Goal: Communication & Community: Answer question/provide support

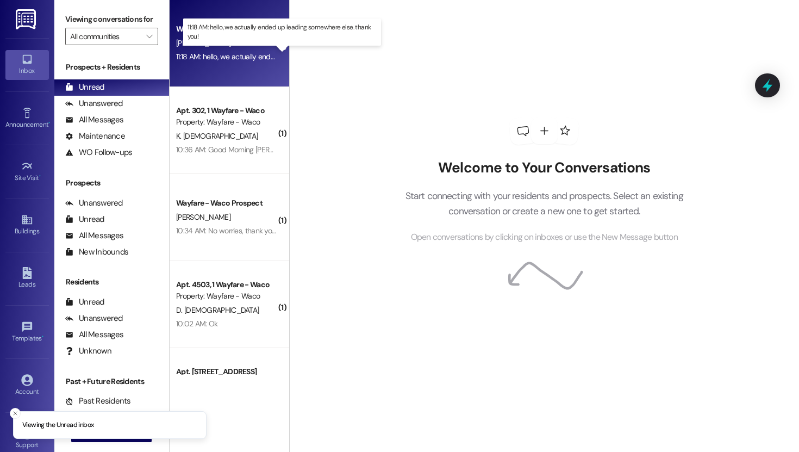
click at [223, 52] on div "11:18 AM: hello, we actually ended up leading somewhere else. thank you! 11:18 …" at bounding box center [289, 57] width 227 height 10
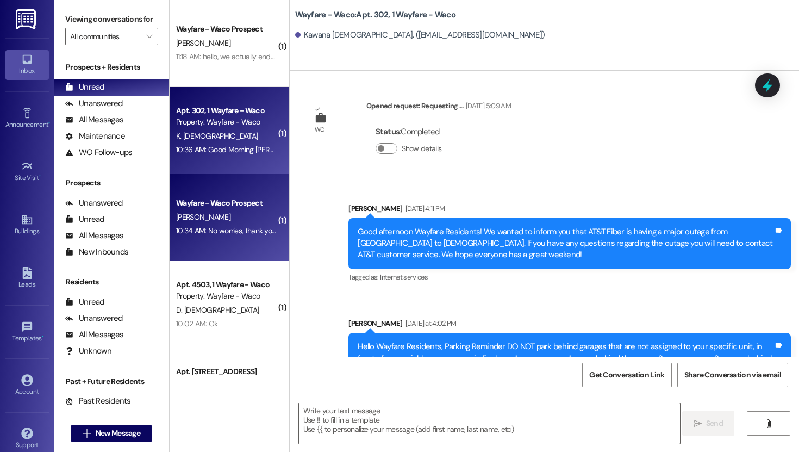
scroll to position [14838, 0]
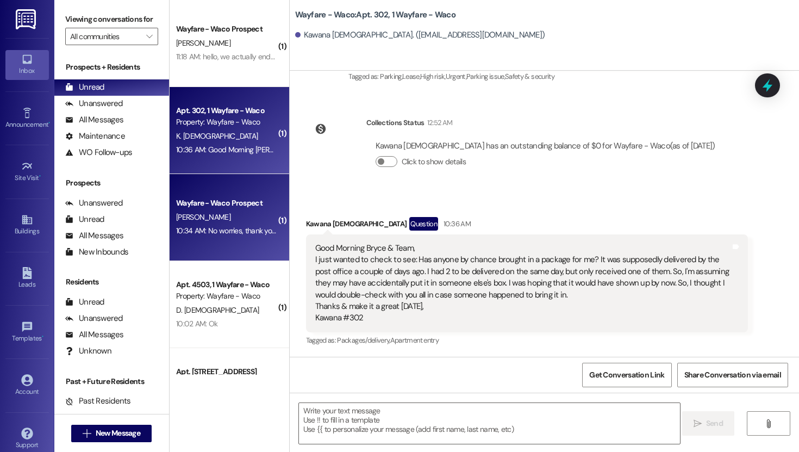
click at [215, 205] on div "Wayfare - Waco Prospect" at bounding box center [226, 202] width 101 height 11
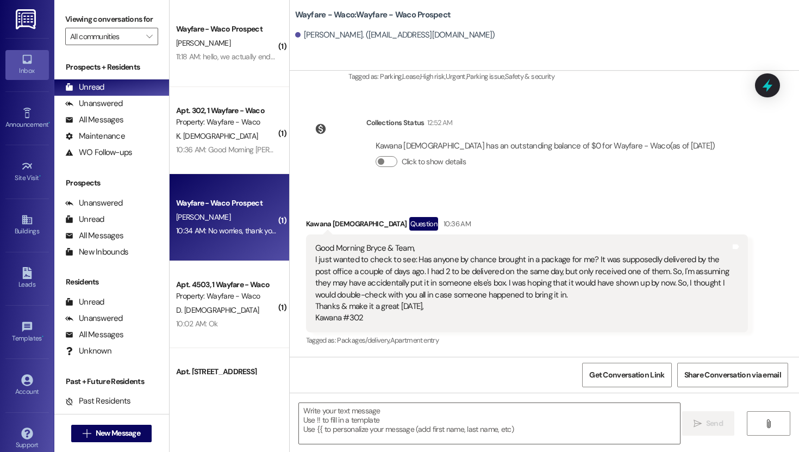
scroll to position [0, 0]
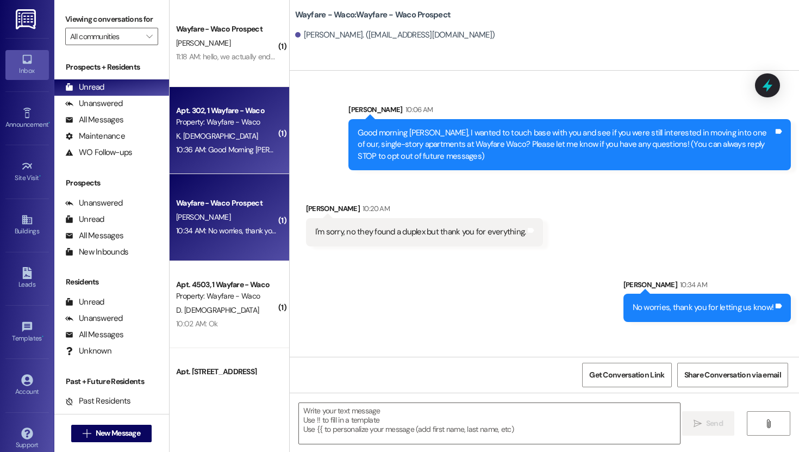
click at [232, 139] on div "K. [DEMOGRAPHIC_DATA]" at bounding box center [226, 136] width 103 height 14
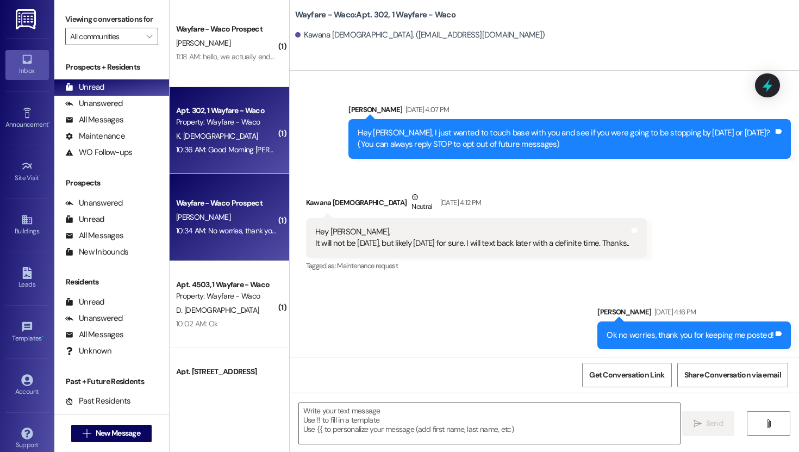
scroll to position [14838, 0]
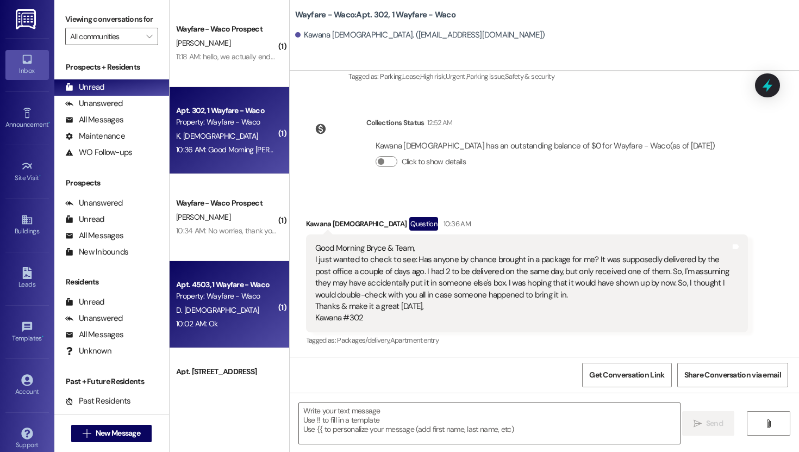
click at [192, 296] on div "Property: Wayfare - Waco" at bounding box center [226, 295] width 101 height 11
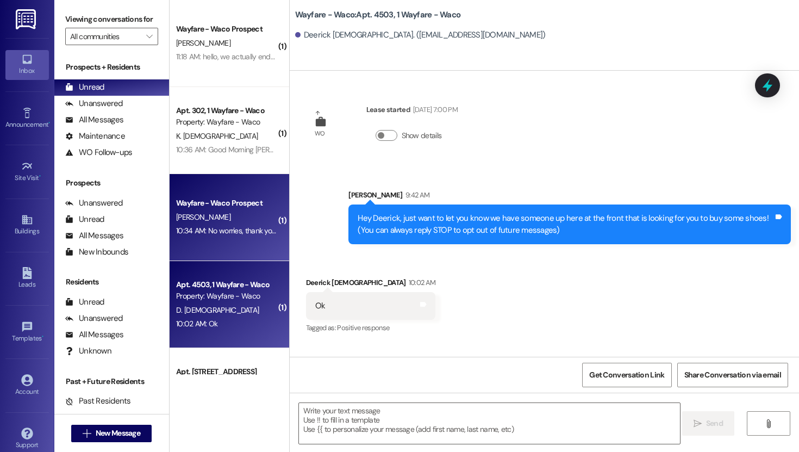
scroll to position [0, 0]
click at [212, 233] on div "10:34 AM: No worries, thank you for letting us know! 10:34 AM: No worries, than…" at bounding box center [256, 231] width 161 height 10
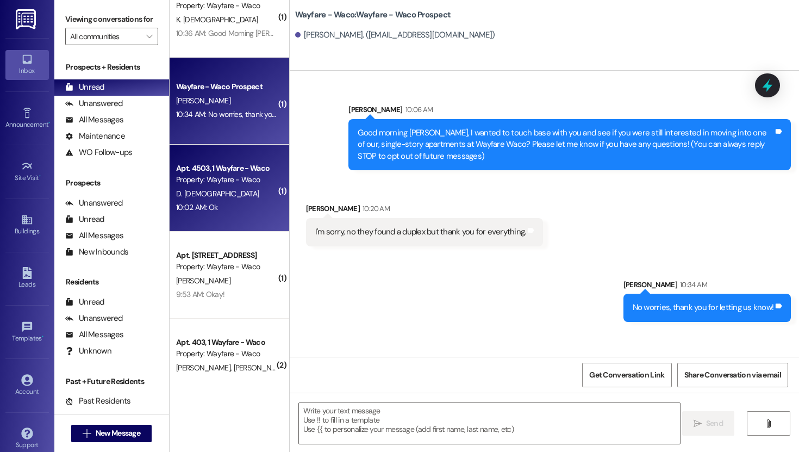
scroll to position [128, 0]
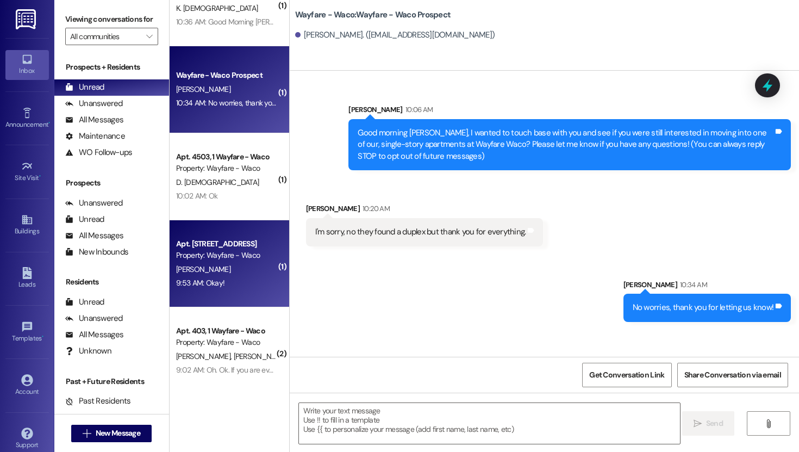
click at [214, 274] on div "[PERSON_NAME]" at bounding box center [226, 269] width 103 height 14
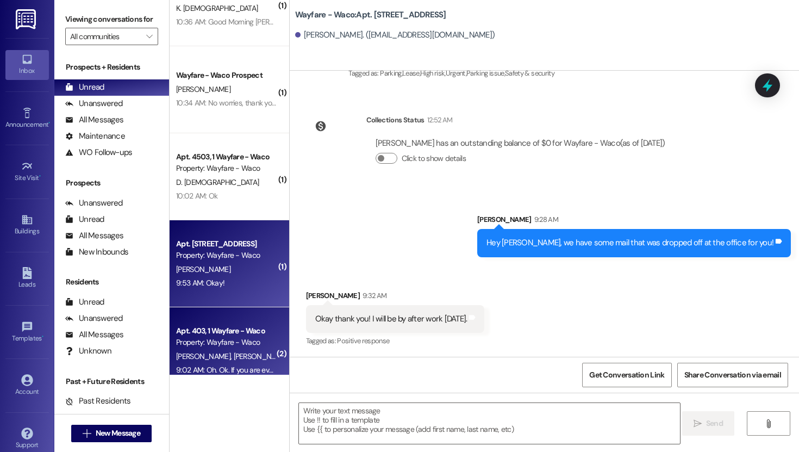
click at [233, 354] on span "[PERSON_NAME]" at bounding box center [260, 356] width 54 height 10
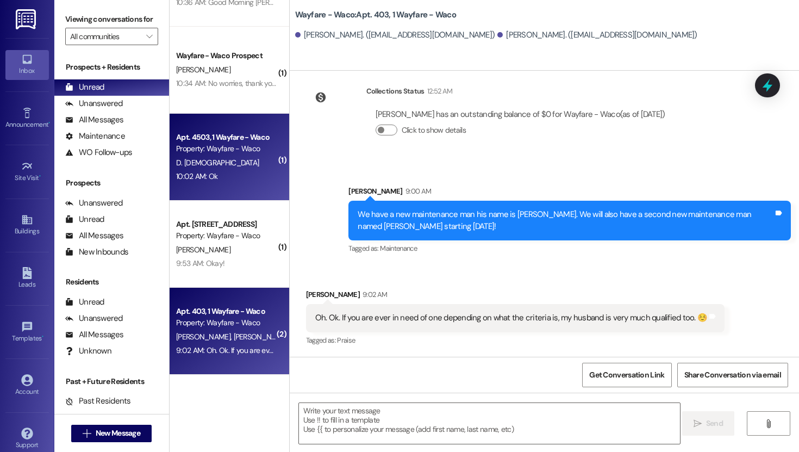
scroll to position [0, 0]
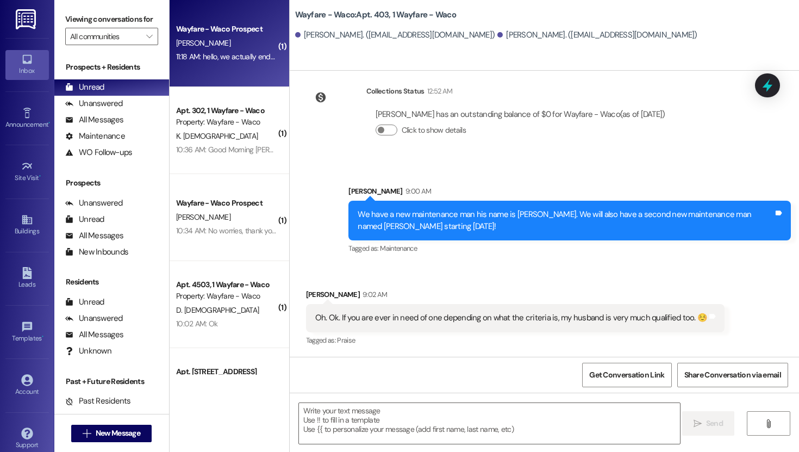
click at [211, 35] on div "Wayfare - Waco Prospect" at bounding box center [226, 29] width 103 height 14
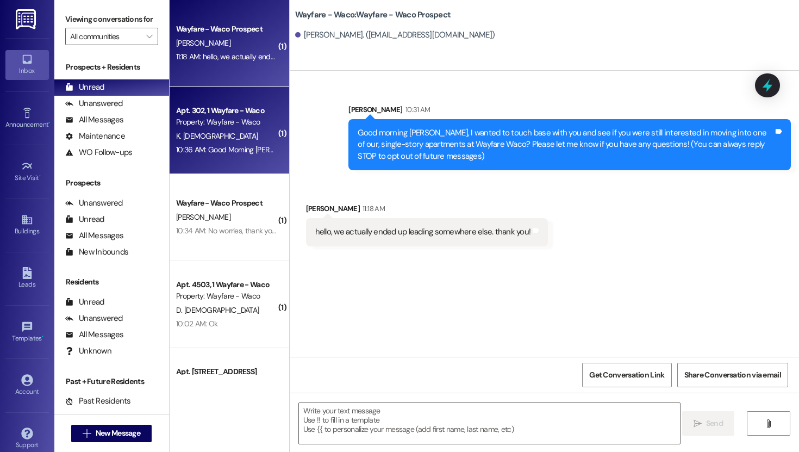
click at [212, 120] on div "Property: Wayfare - Waco" at bounding box center [226, 121] width 101 height 11
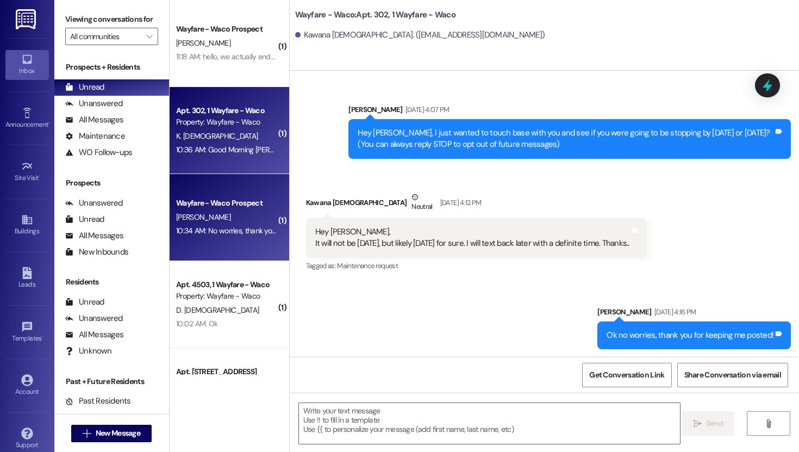
scroll to position [14838, 0]
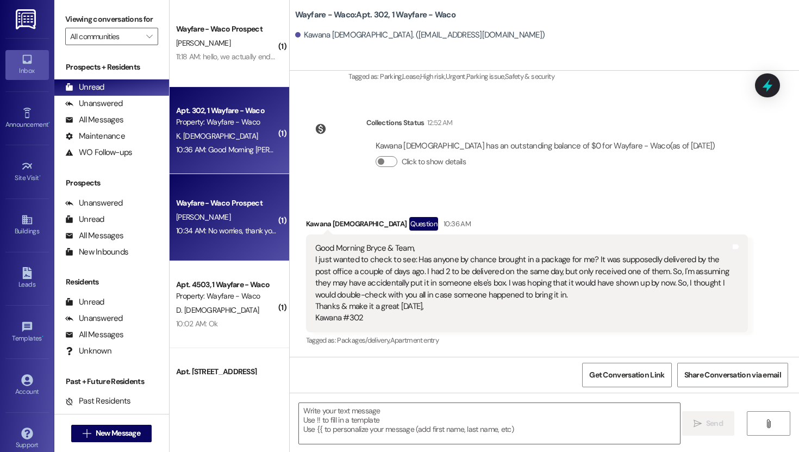
click at [215, 204] on div "Wayfare - Waco Prospect" at bounding box center [226, 202] width 101 height 11
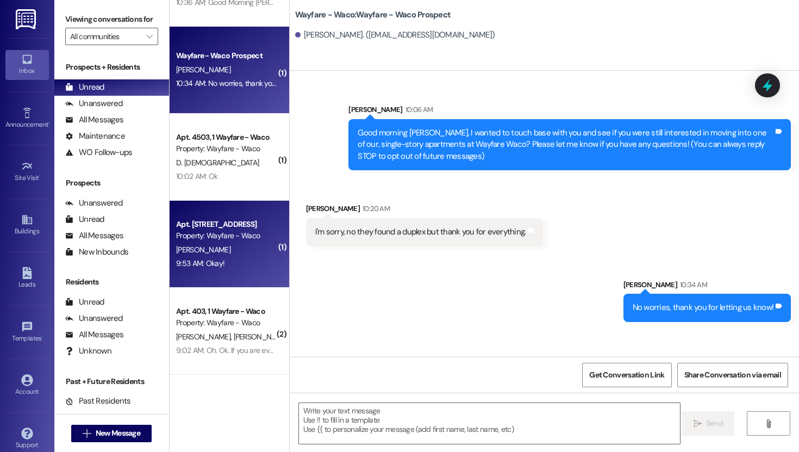
scroll to position [0, 0]
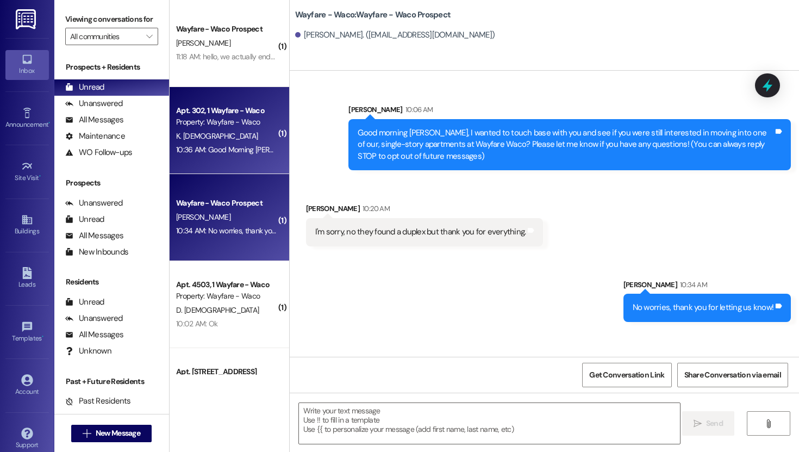
click at [213, 125] on div "Property: Wayfare - Waco" at bounding box center [226, 121] width 101 height 11
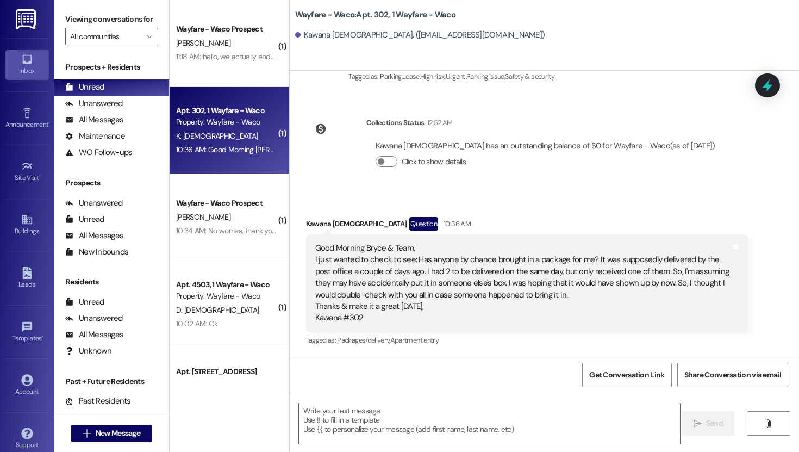
click at [224, 140] on div "K. [DEMOGRAPHIC_DATA]" at bounding box center [226, 136] width 103 height 14
